Goal: Information Seeking & Learning: Learn about a topic

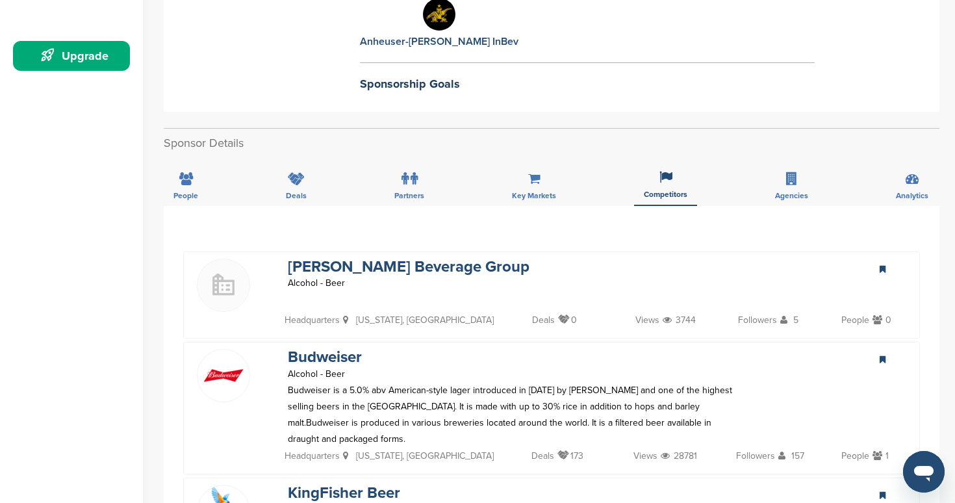
scroll to position [404, 0]
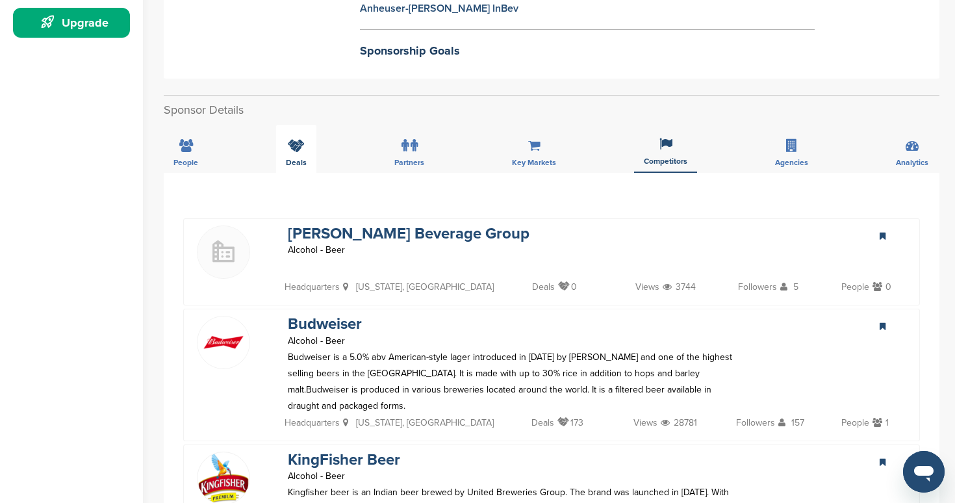
click at [198, 159] on span "Deals" at bounding box center [186, 163] width 25 height 8
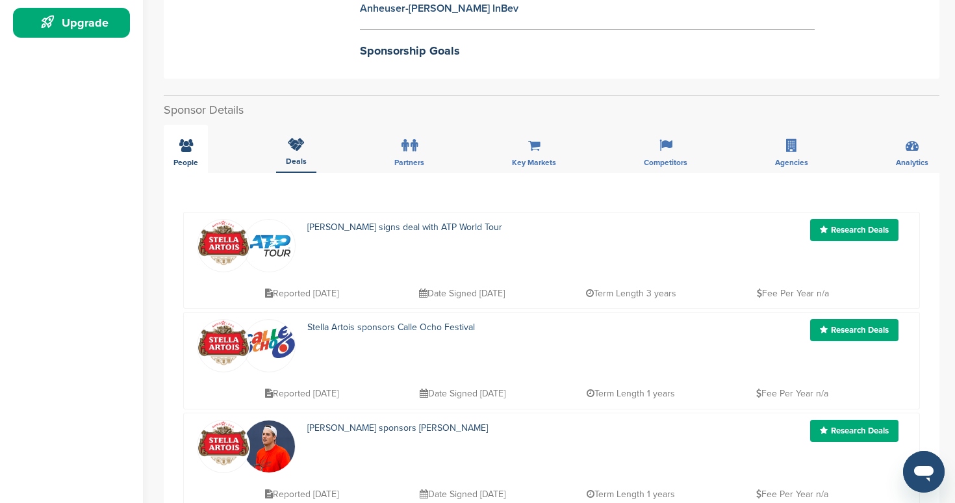
click at [205, 125] on div "People" at bounding box center [186, 149] width 44 height 48
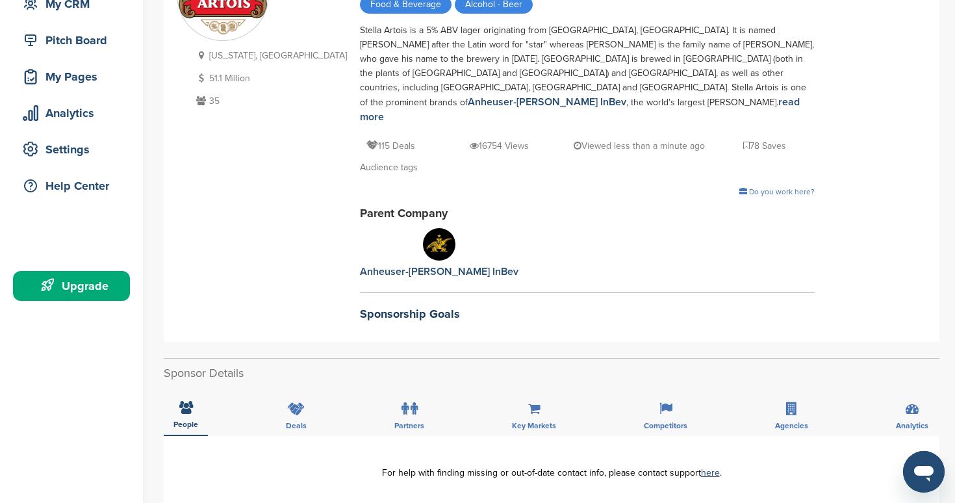
scroll to position [175, 0]
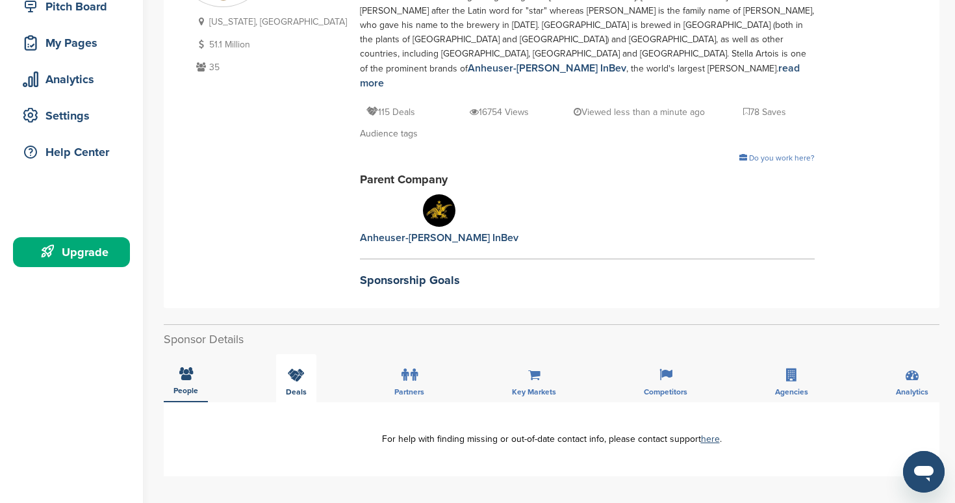
click at [300, 368] on icon at bounding box center [296, 374] width 17 height 13
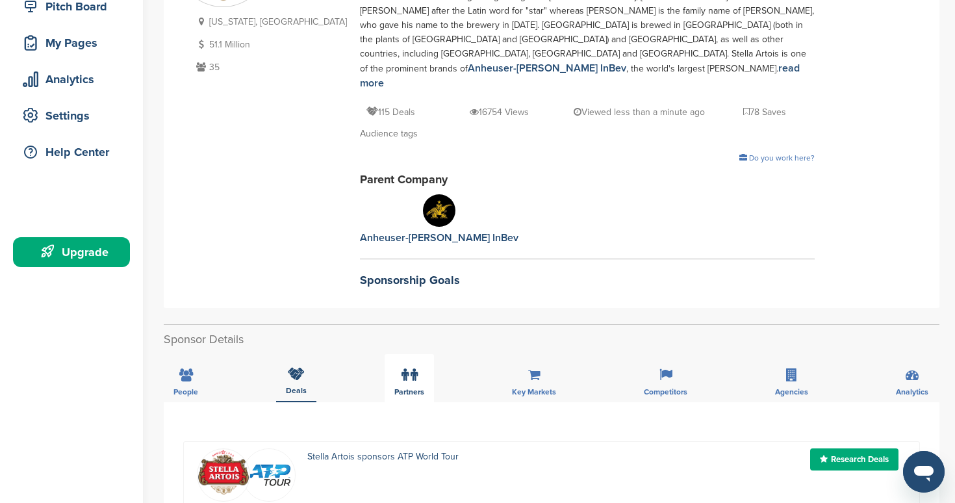
click at [408, 362] on label at bounding box center [410, 375] width 16 height 26
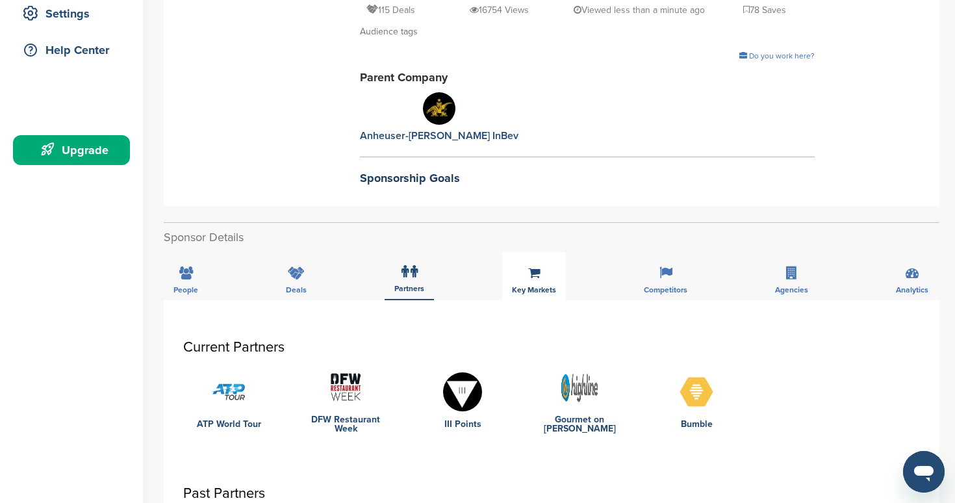
scroll to position [292, 0]
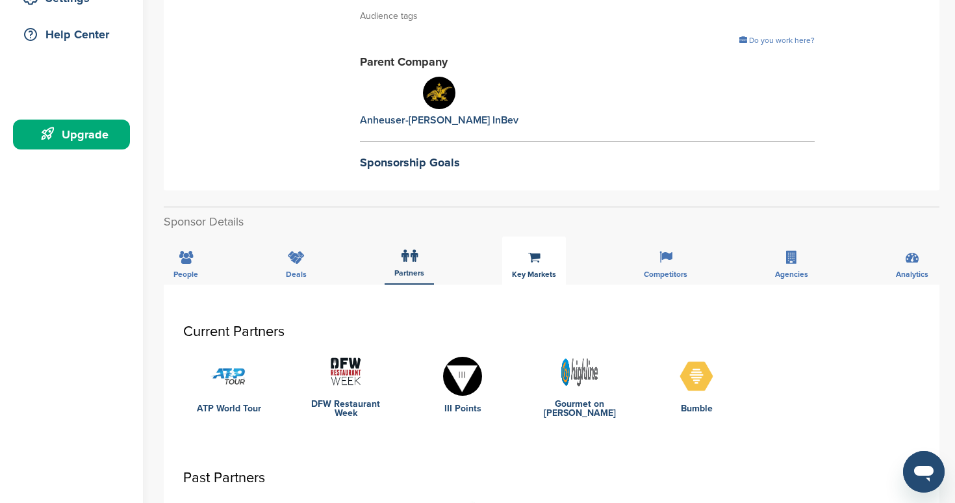
click at [541, 237] on div "Key Markets" at bounding box center [534, 261] width 64 height 48
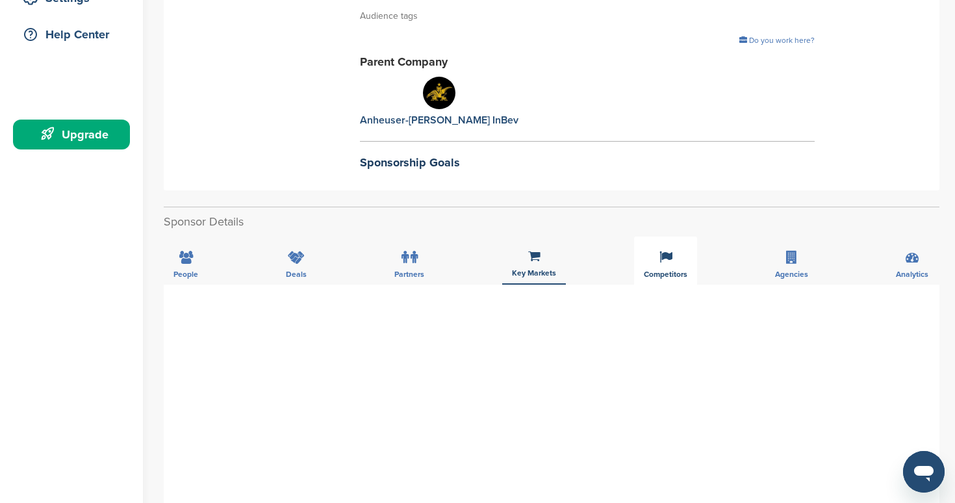
click at [665, 251] on icon at bounding box center [666, 257] width 13 height 13
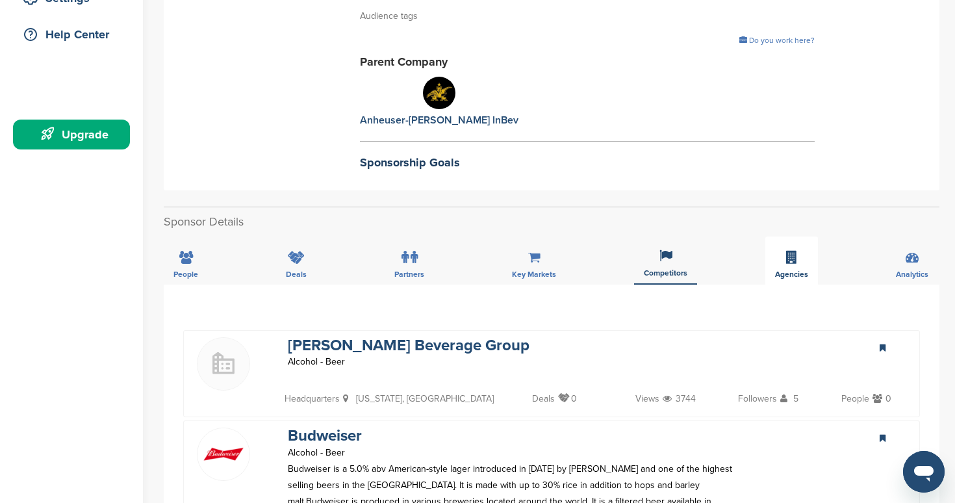
click at [771, 237] on div "Agencies" at bounding box center [792, 261] width 53 height 48
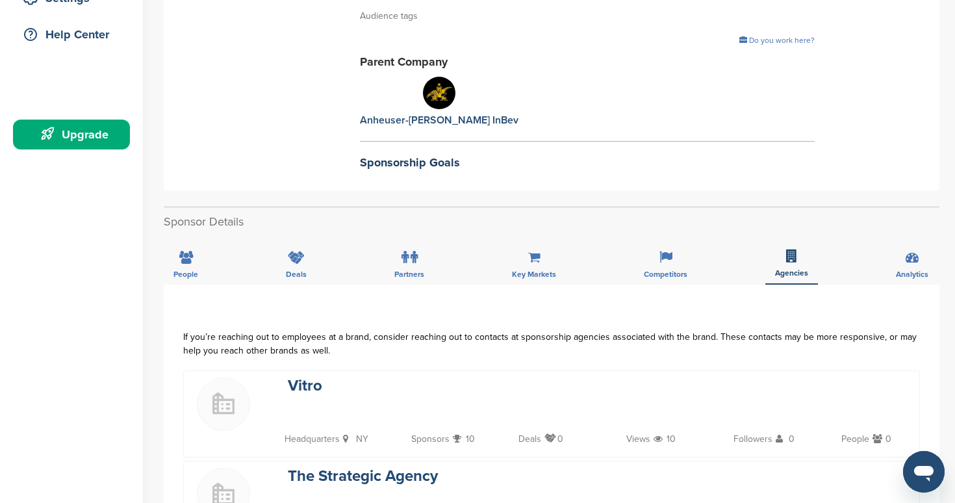
click at [875, 240] on div "People Deals Partners Key Markets Competitors Agencies Analytics" at bounding box center [552, 261] width 776 height 48
click at [885, 239] on div "People Deals Partners Key Markets Competitors Agencies Analytics" at bounding box center [552, 261] width 776 height 48
click at [901, 237] on div "Analytics" at bounding box center [912, 261] width 52 height 48
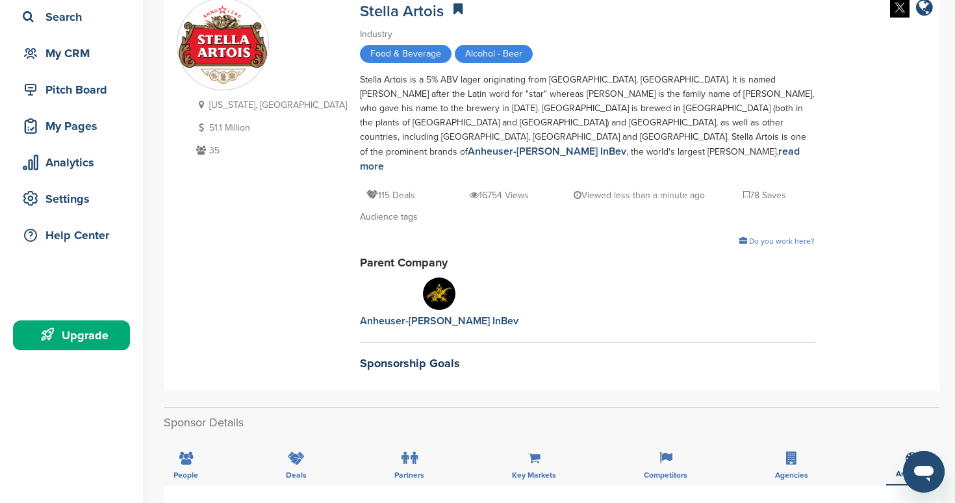
scroll to position [96, 0]
